Goal: Task Accomplishment & Management: Manage account settings

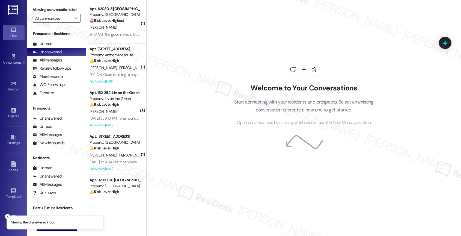
click at [7, 215] on icon "Close toast" at bounding box center [7, 216] width 3 height 3
click at [10, 226] on div "Account" at bounding box center [13, 223] width 27 height 5
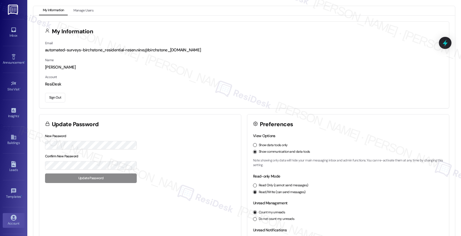
click at [55, 96] on button "Sign Out" at bounding box center [55, 98] width 20 height 10
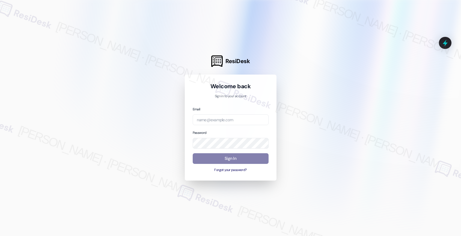
click at [208, 113] on div "Email" at bounding box center [231, 115] width 76 height 19
click at [207, 117] on input "email" at bounding box center [231, 119] width 76 height 11
paste input "automated-surveys-americas_rental_managers-[PERSON_NAME].[PERSON_NAME]@americas…"
type input "automated-surveys-americas_rental_managers-[PERSON_NAME].[PERSON_NAME]@americas…"
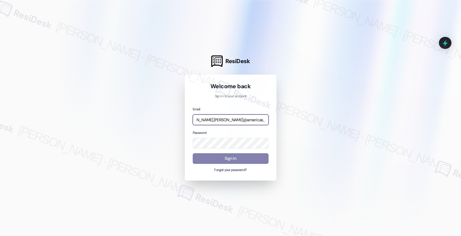
drag, startPoint x: 254, startPoint y: 118, endPoint x: 290, endPoint y: 117, distance: 36.6
click at [290, 117] on div "ResiDesk Welcome back Sign in to your account Email automated-surveys-americas_…" at bounding box center [230, 118] width 461 height 236
click at [229, 118] on input "automated-surveys-americas_rental_managers-[PERSON_NAME].[PERSON_NAME]@americas…" at bounding box center [231, 119] width 76 height 11
click at [214, 119] on input "email" at bounding box center [231, 119] width 76 height 11
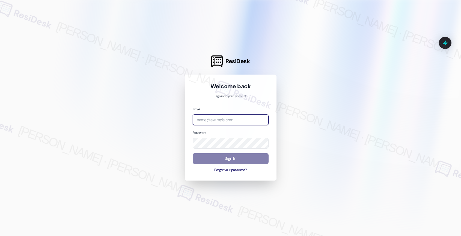
paste input "automated-surveys-american_landmark-[PERSON_NAME].[PERSON_NAME]@american_[DOMAI…"
click at [216, 119] on input "automated-surveys-american_landmark-[PERSON_NAME].[PERSON_NAME]@american_[DOMAI…" at bounding box center [231, 119] width 76 height 11
drag, startPoint x: 214, startPoint y: 118, endPoint x: 173, endPoint y: 117, distance: 41.3
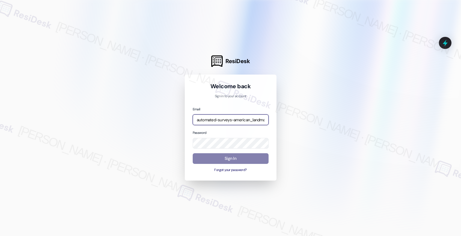
click at [173, 117] on div "ResiDesk Welcome back Sign in to your account Email automated-surveys-american_…" at bounding box center [230, 118] width 461 height 236
drag, startPoint x: 223, startPoint y: 117, endPoint x: 248, endPoint y: 121, distance: 24.8
click at [248, 121] on input "automated-surveys-american_landmark-[PERSON_NAME].[PERSON_NAME]@american_[DOMAI…" at bounding box center [231, 119] width 76 height 11
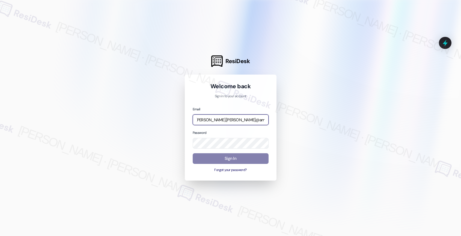
drag, startPoint x: 250, startPoint y: 120, endPoint x: 252, endPoint y: 119, distance: 2.8
click at [268, 121] on input "automated-surveys-american_landmark-[PERSON_NAME].[PERSON_NAME]@american_[DOMAI…" at bounding box center [231, 119] width 76 height 11
click at [223, 117] on input "automated-surveys-american_landmark-[PERSON_NAME].[PERSON_NAME]@american_[DOMAI…" at bounding box center [231, 119] width 76 height 11
type input "automated-surveys-american_landmark-[PERSON_NAME].[PERSON_NAME]@american_[DOMAI…"
click at [229, 100] on div "Welcome back Sign in to your account Email automated-surveys-american_landmark-…" at bounding box center [231, 127] width 76 height 90
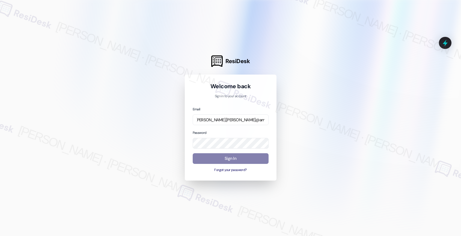
scroll to position [0, 0]
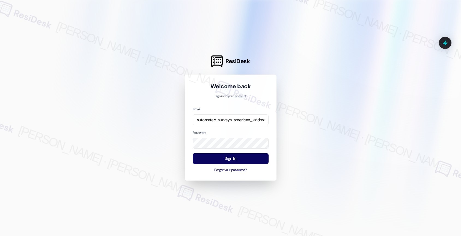
click at [331, 107] on div at bounding box center [230, 118] width 461 height 236
click at [228, 159] on button "Sign In" at bounding box center [231, 158] width 76 height 11
